Goal: Information Seeking & Learning: Learn about a topic

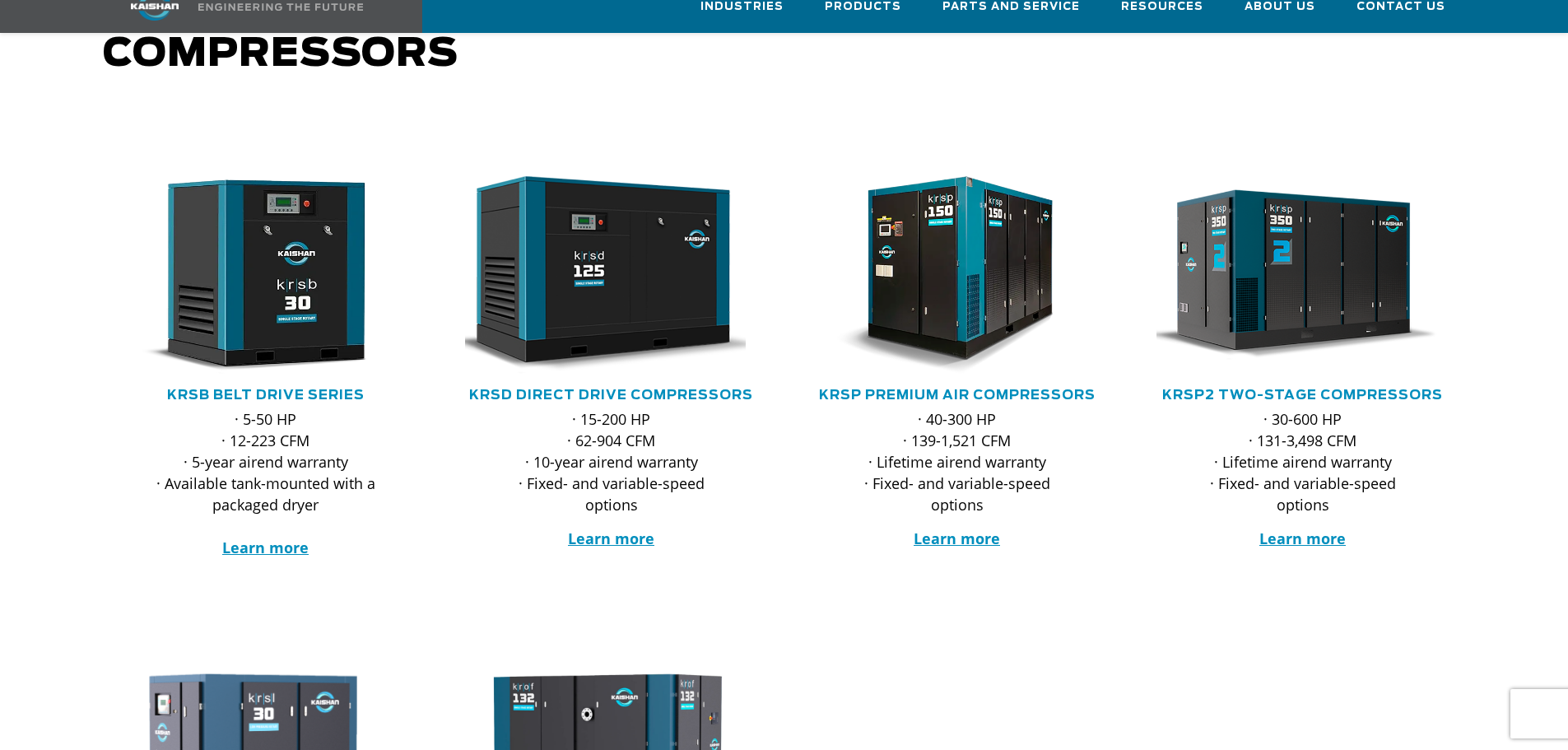
scroll to position [247, 0]
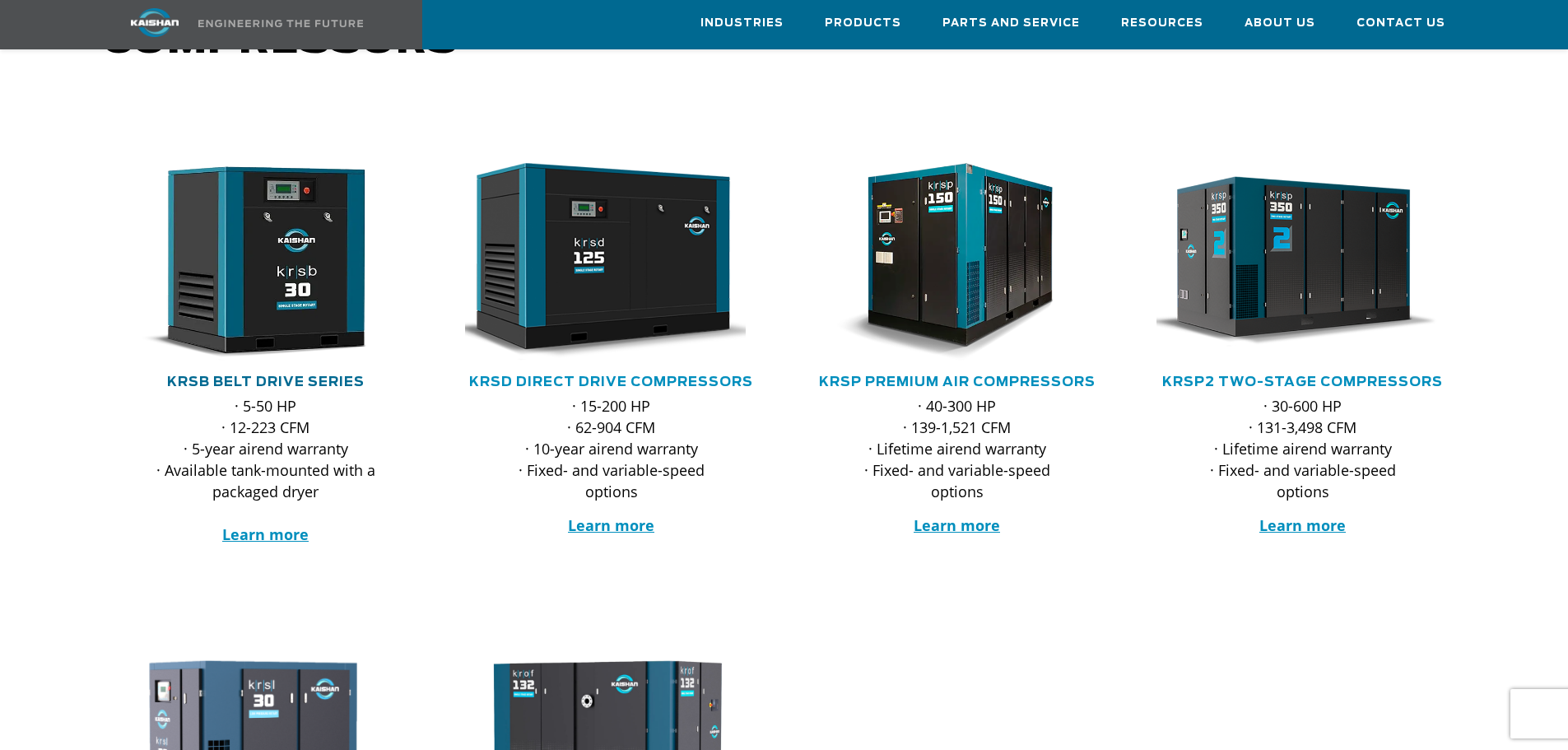
click at [262, 375] on link "KRSB Belt Drive Series" at bounding box center [265, 381] width 197 height 13
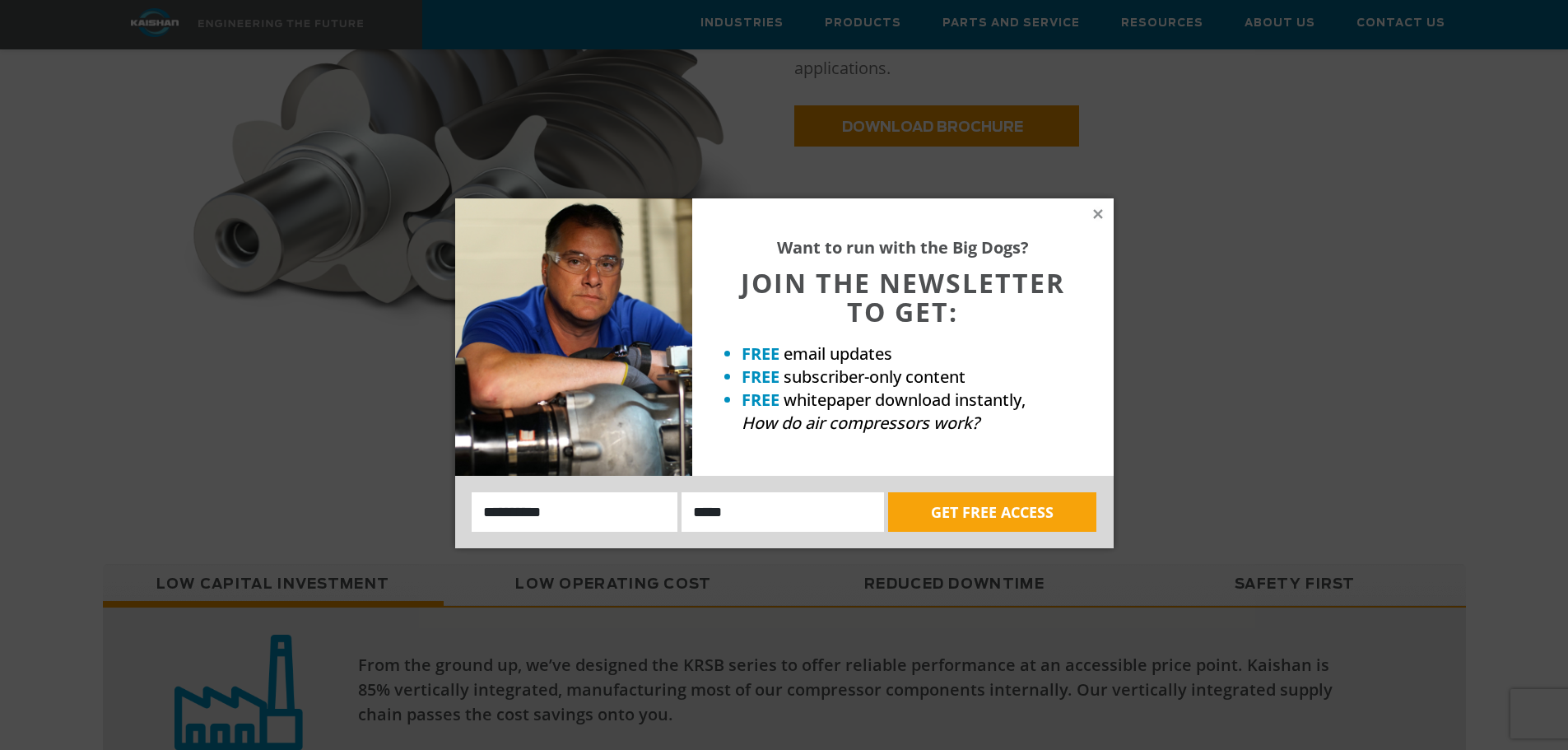
scroll to position [809, 0]
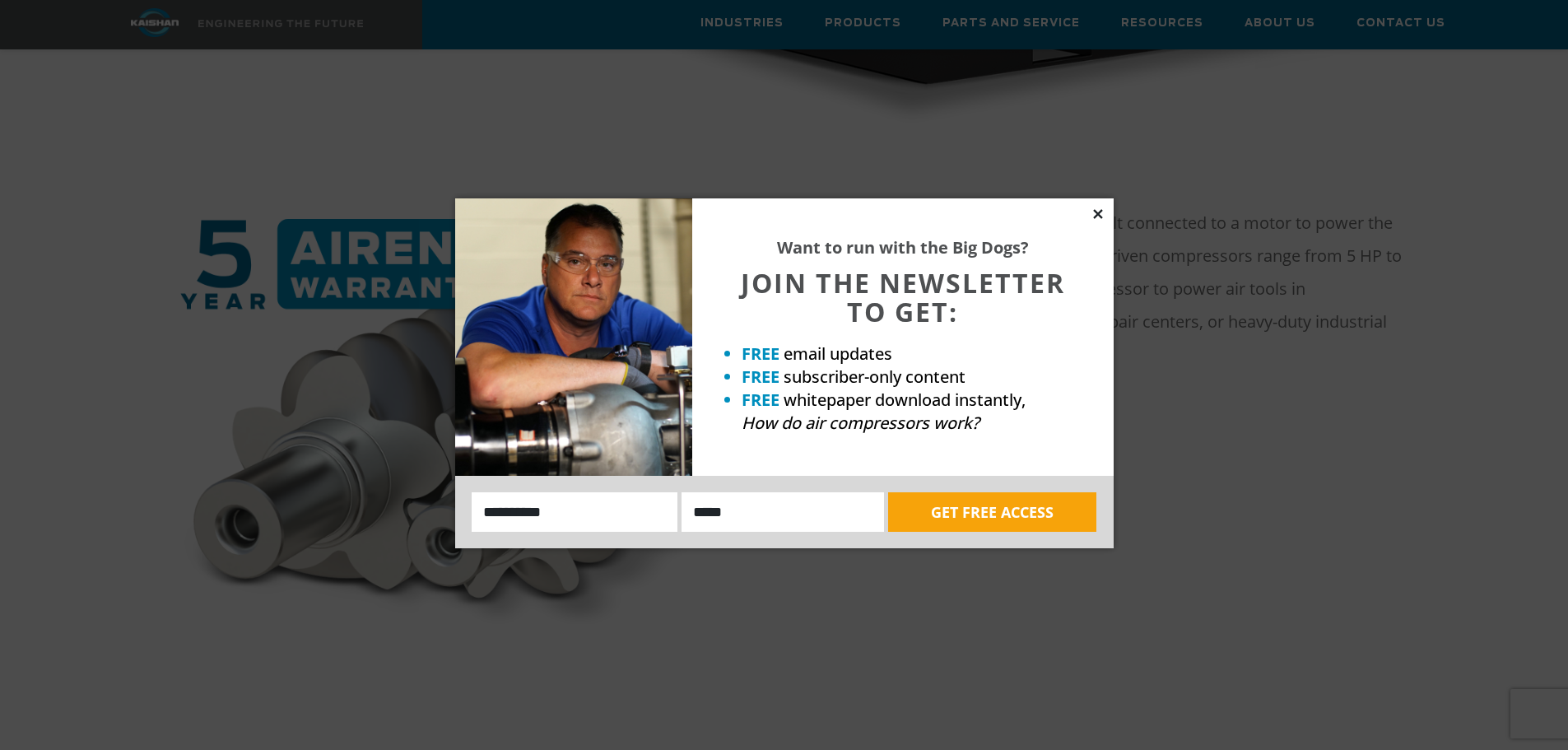
click at [1098, 214] on icon at bounding box center [1097, 214] width 9 height 9
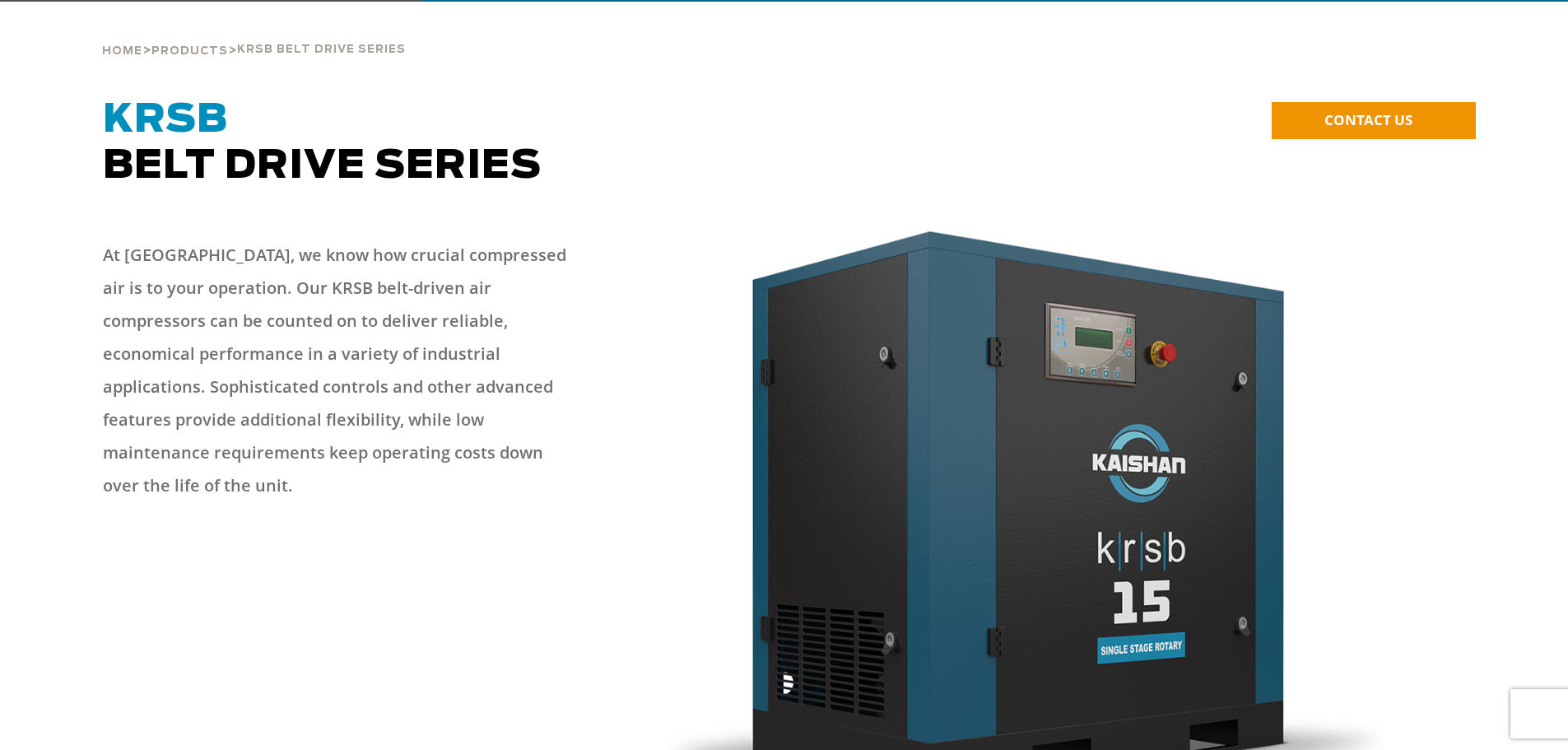
scroll to position [0, 0]
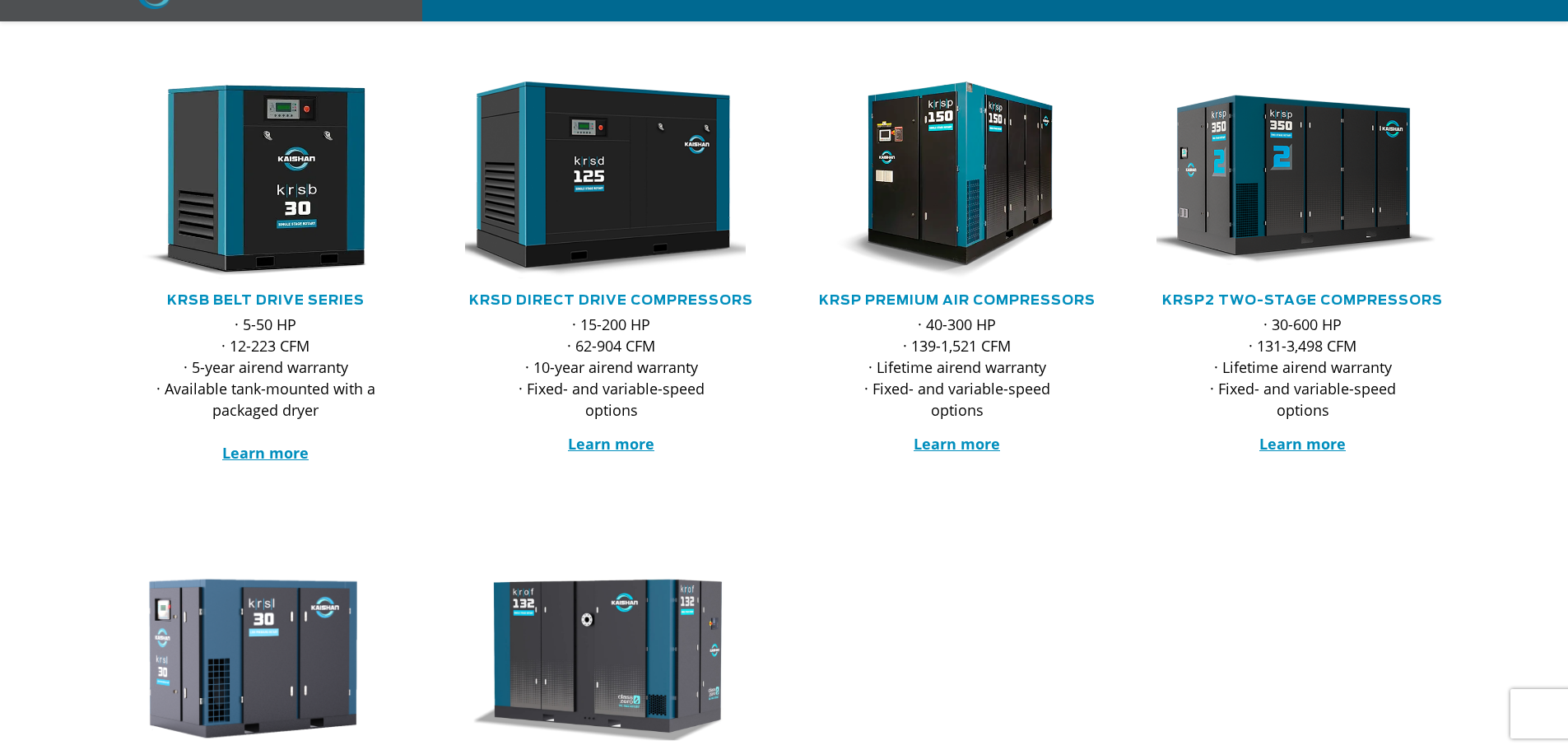
scroll to position [329, 0]
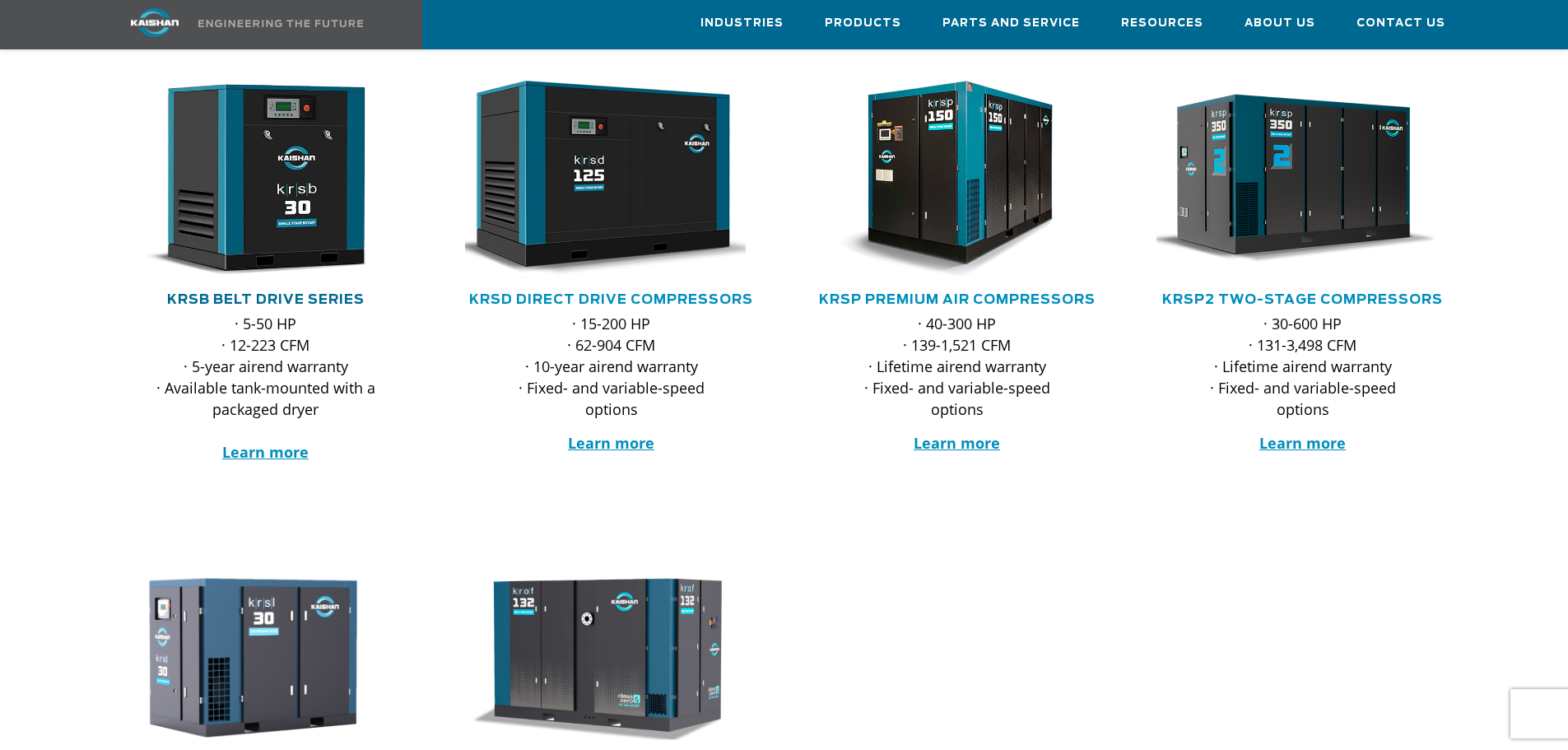
click at [290, 293] on link "KRSB Belt Drive Series" at bounding box center [265, 299] width 197 height 13
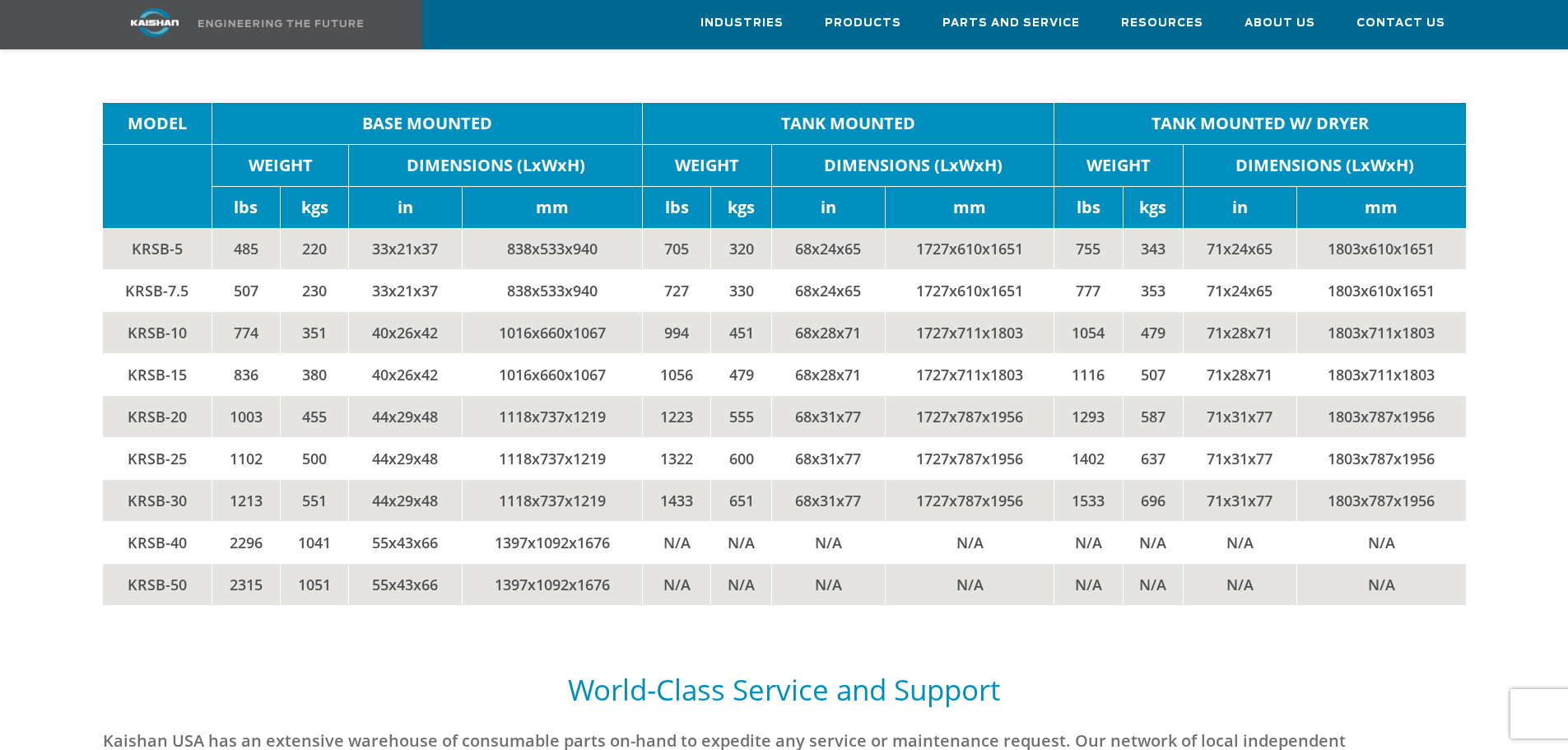
scroll to position [3540, 0]
